Goal: Information Seeking & Learning: Learn about a topic

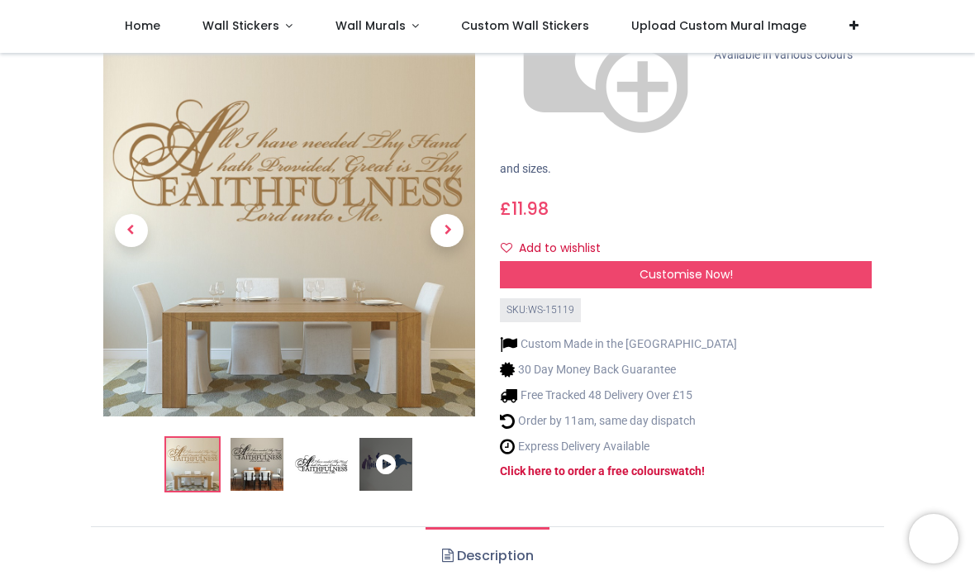
scroll to position [313, 0]
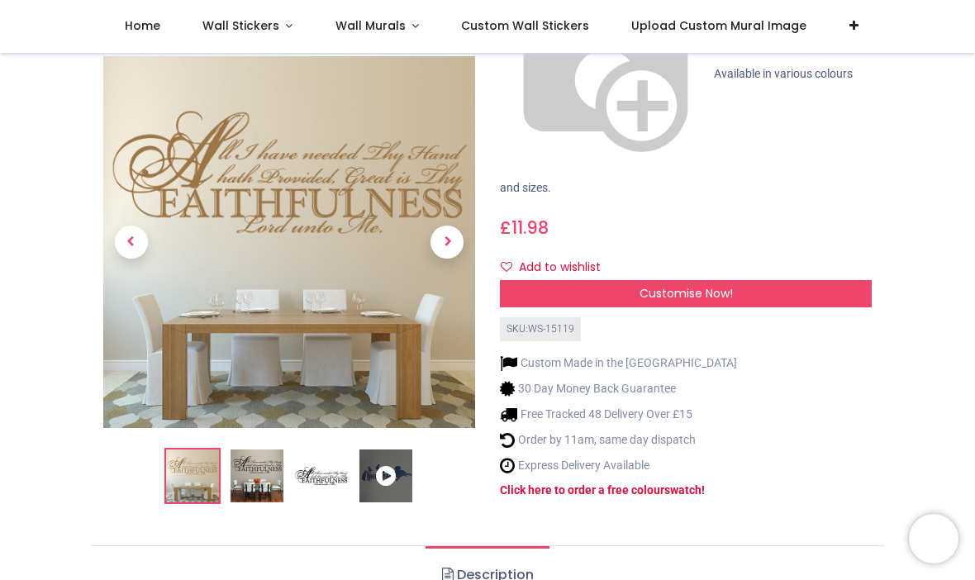
click at [326, 450] on img at bounding box center [321, 476] width 53 height 53
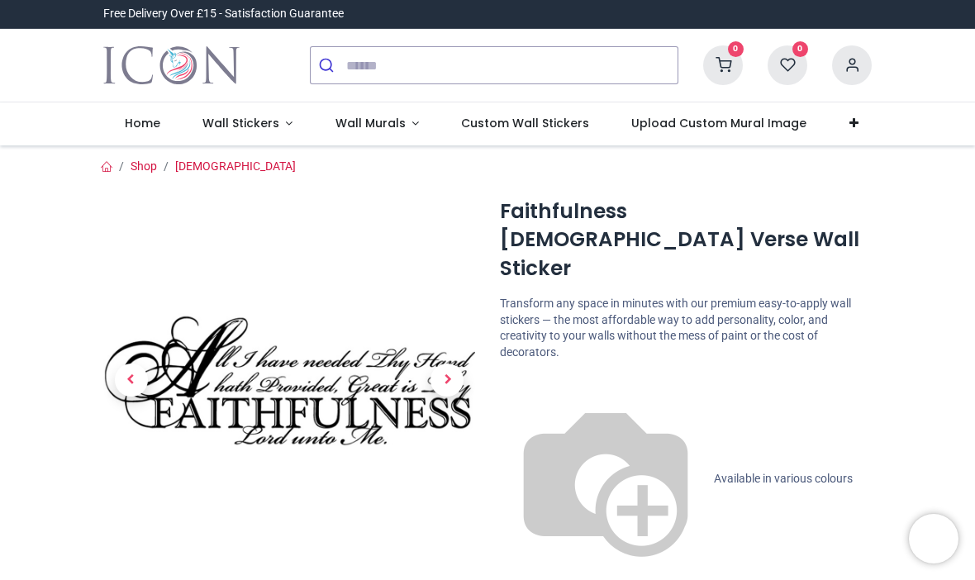
scroll to position [0, 0]
click at [204, 167] on link "[DEMOGRAPHIC_DATA]" at bounding box center [235, 166] width 121 height 13
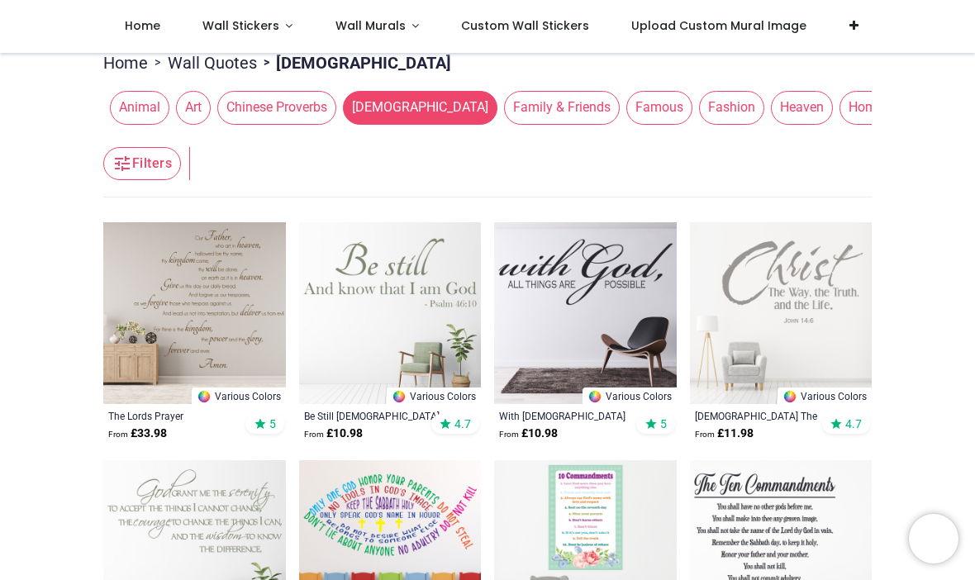
scroll to position [193, 0]
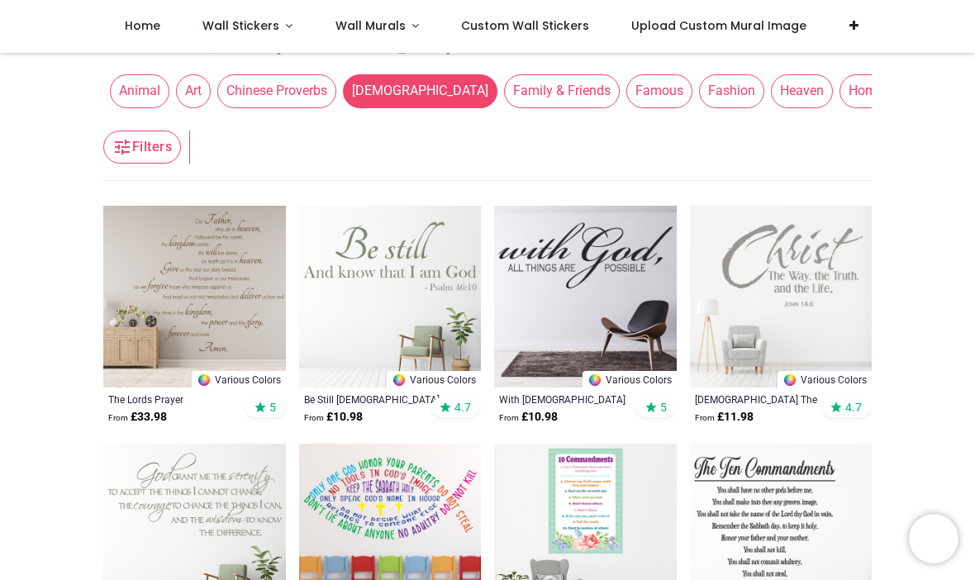
click at [603, 245] on img at bounding box center [585, 297] width 183 height 183
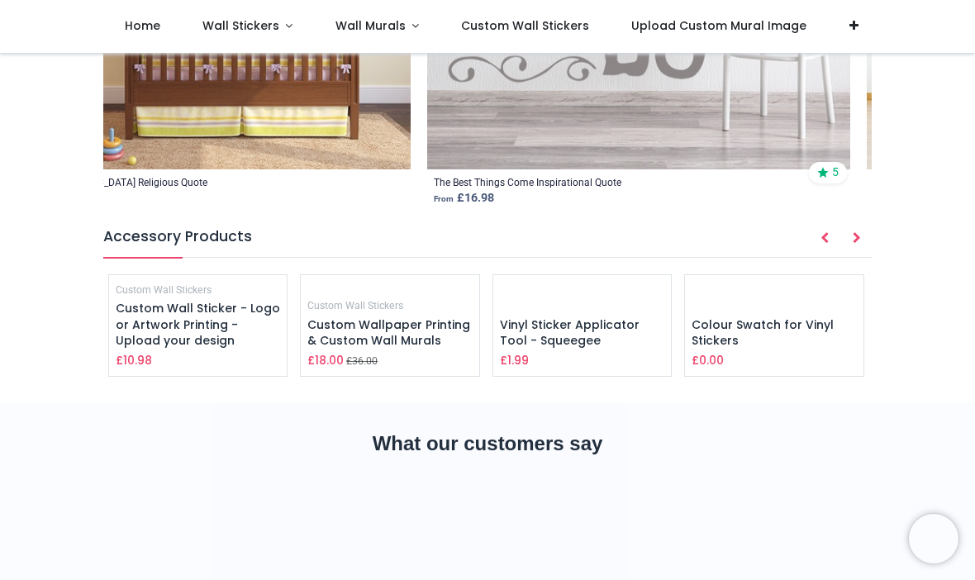
scroll to position [2431, 0]
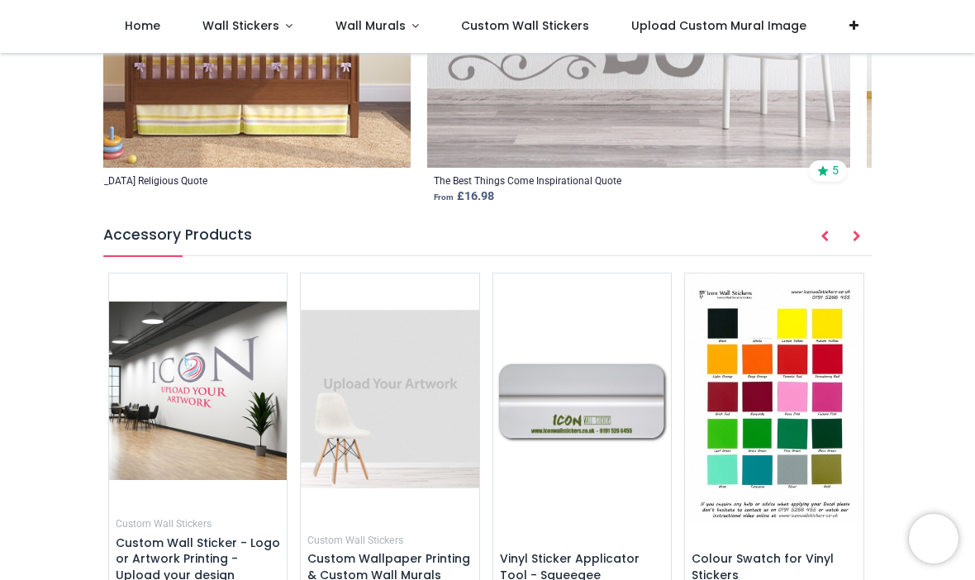
click at [161, 535] on span "Custom Wall Sticker - Logo or Artwork Printing - Upload your design" at bounding box center [198, 559] width 164 height 49
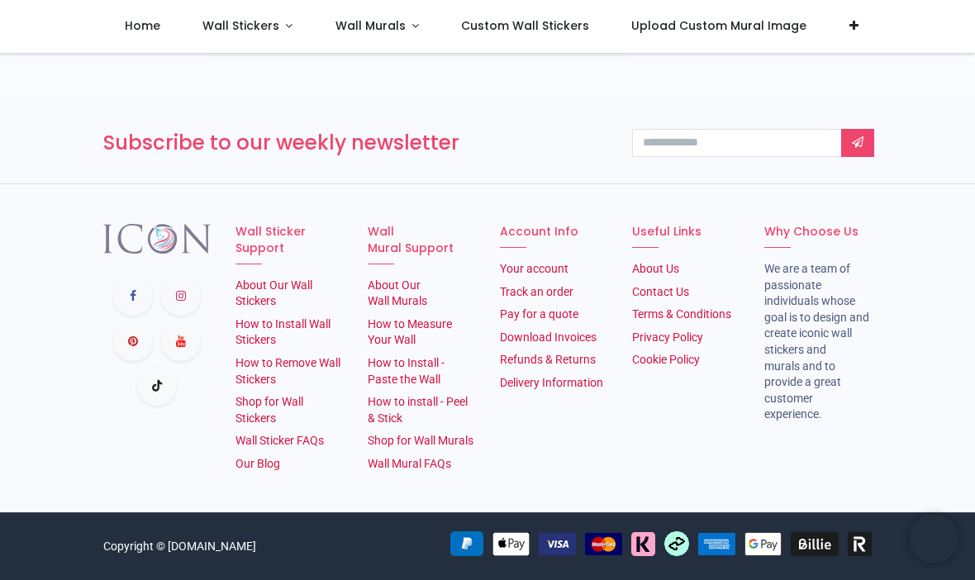
scroll to position [3323, 0]
click at [283, 356] on link "How to Remove Wall Stickers" at bounding box center [288, 371] width 105 height 30
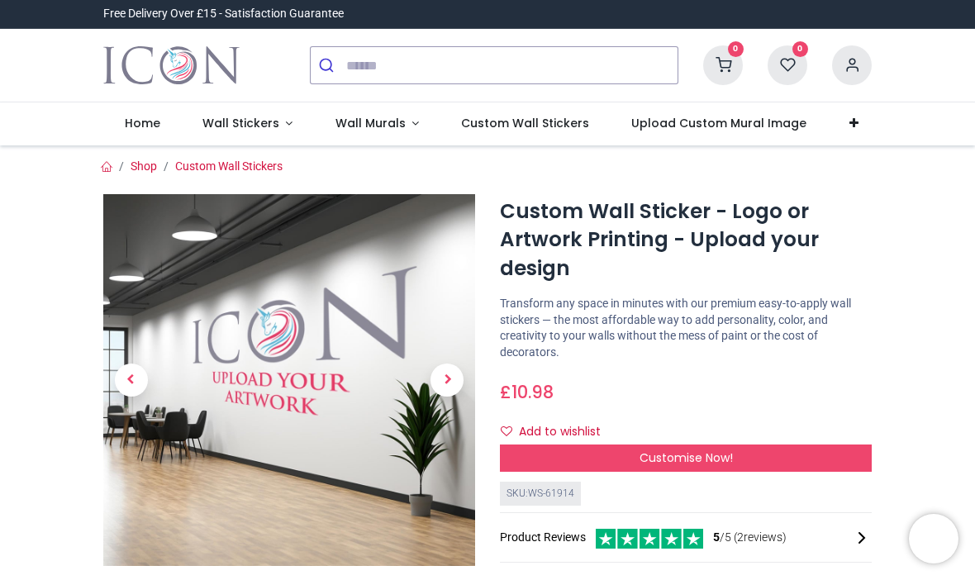
scroll to position [0, 0]
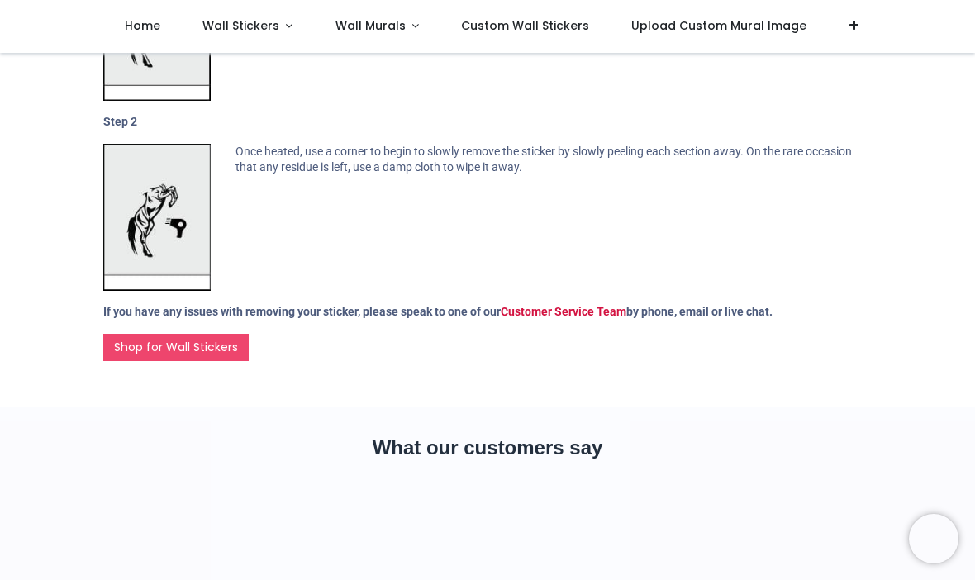
scroll to position [325, 0]
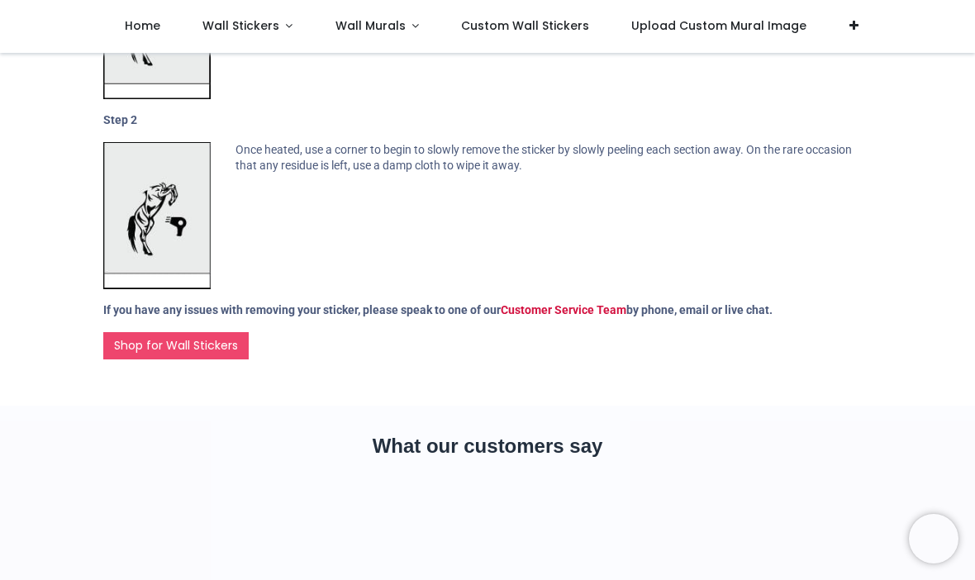
click at [682, 444] on h2 "What our customers say" at bounding box center [487, 446] width 769 height 28
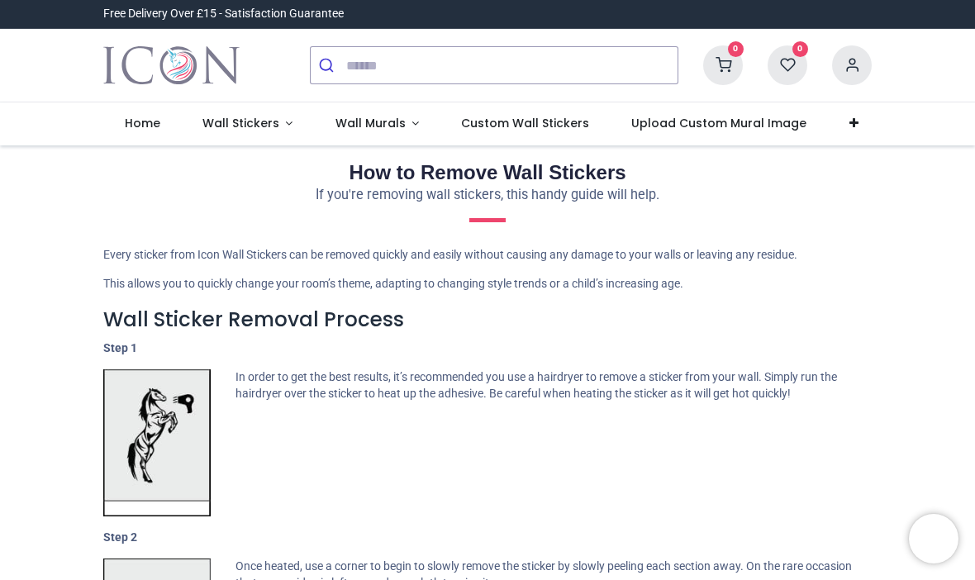
scroll to position [0, 0]
